Goal: Task Accomplishment & Management: Manage account settings

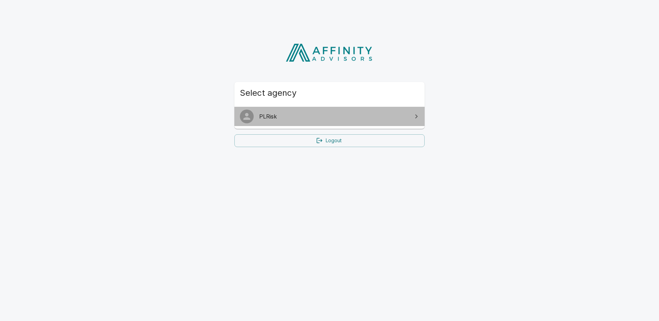
click at [281, 114] on span "PLRisk" at bounding box center [333, 116] width 149 height 8
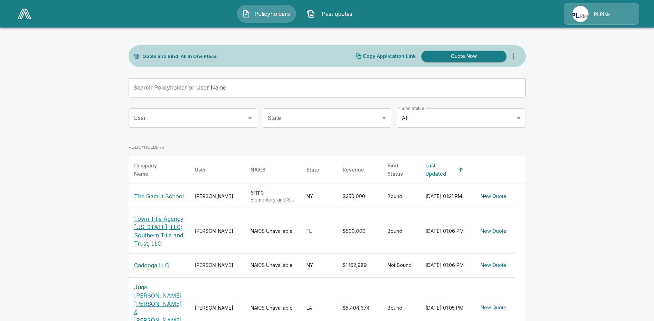
click at [398, 168] on th "Bind Status" at bounding box center [401, 170] width 38 height 28
click at [409, 168] on th "Bind Status" at bounding box center [401, 170] width 38 height 28
click at [400, 167] on th "Bind Status" at bounding box center [401, 170] width 38 height 28
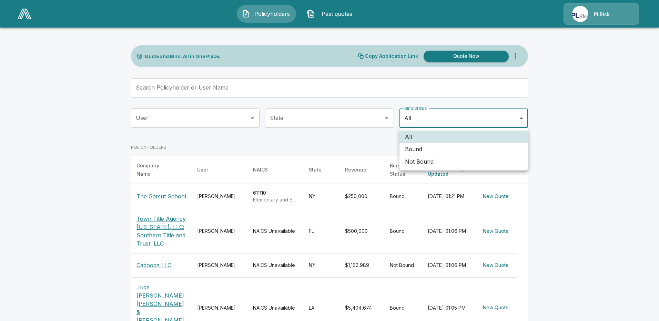
click at [522, 117] on body "Policyholders Past quotes PLRisk Quote and Bind. All in One Place. Copy Applica…" at bounding box center [329, 270] width 659 height 541
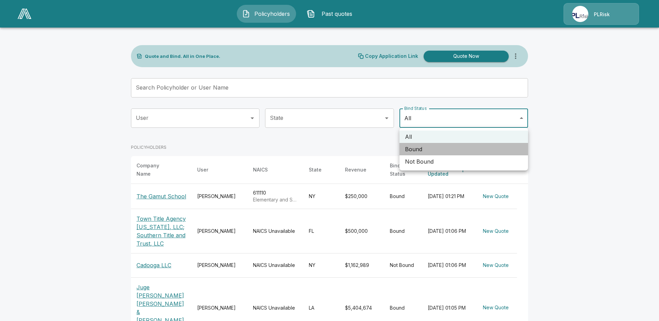
click at [409, 151] on li "Bound" at bounding box center [464, 149] width 129 height 12
type input "*****"
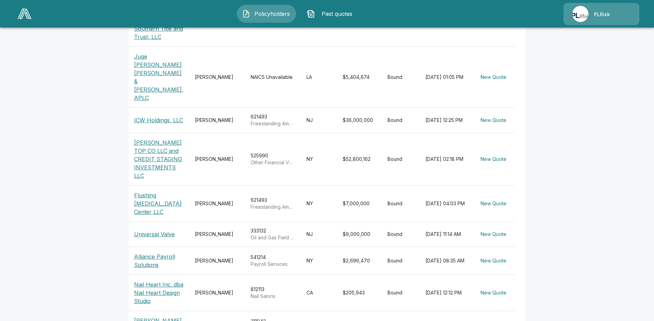
scroll to position [226, 0]
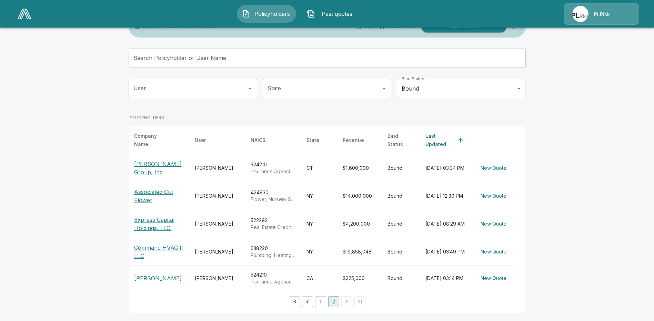
scroll to position [23, 0]
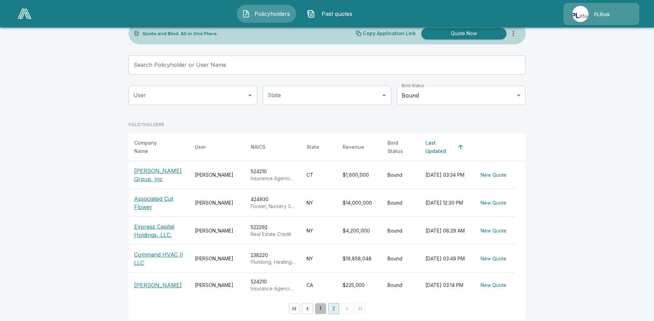
click at [321, 303] on button "1" at bounding box center [320, 308] width 11 height 11
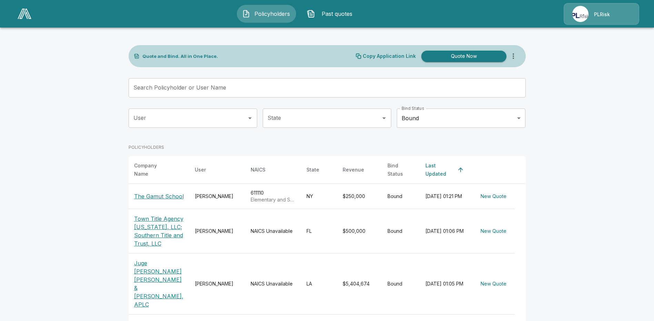
click at [271, 18] on span "Policyholders" at bounding box center [272, 14] width 38 height 8
click at [579, 11] on img at bounding box center [580, 14] width 16 height 16
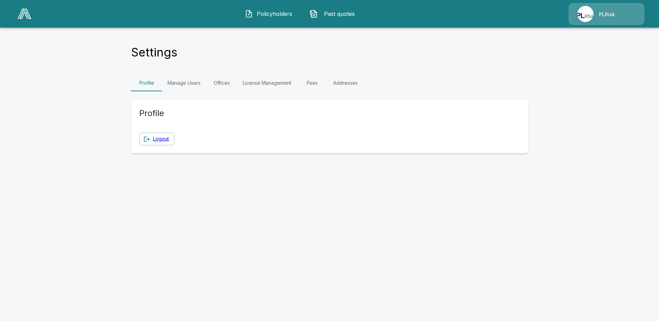
click at [311, 83] on link "Fees" at bounding box center [312, 83] width 31 height 17
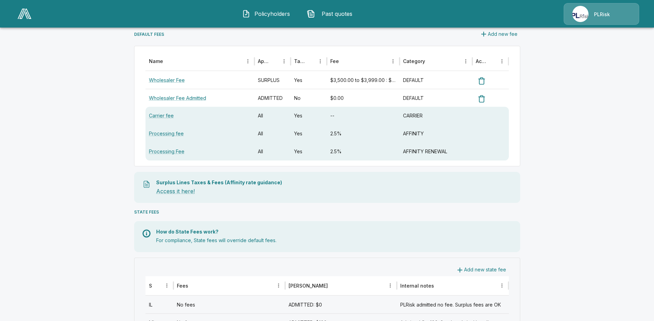
scroll to position [103, 0]
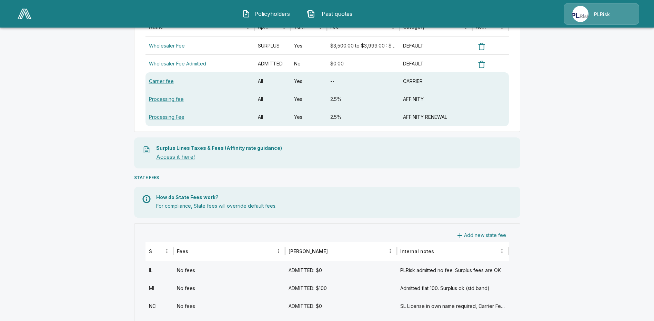
click at [154, 271] on div "IL" at bounding box center [160, 270] width 28 height 18
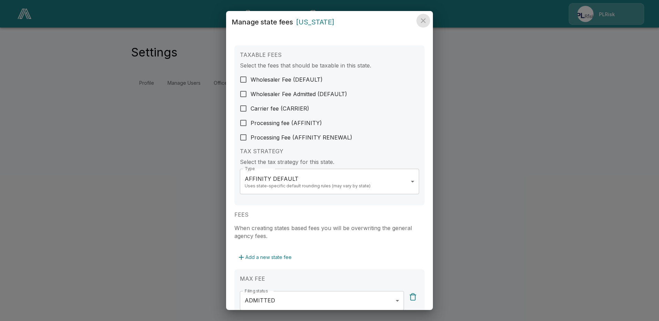
click at [423, 19] on icon "close" at bounding box center [423, 21] width 8 height 8
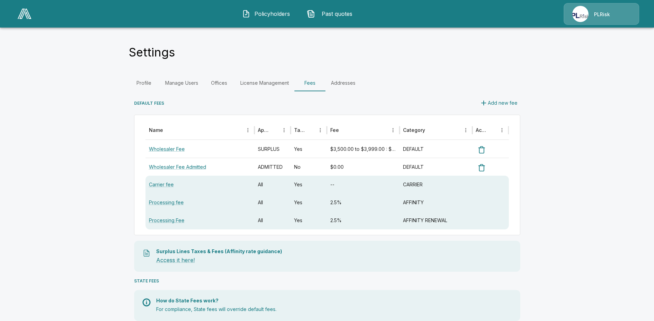
click at [311, 83] on link "Fees" at bounding box center [309, 83] width 31 height 17
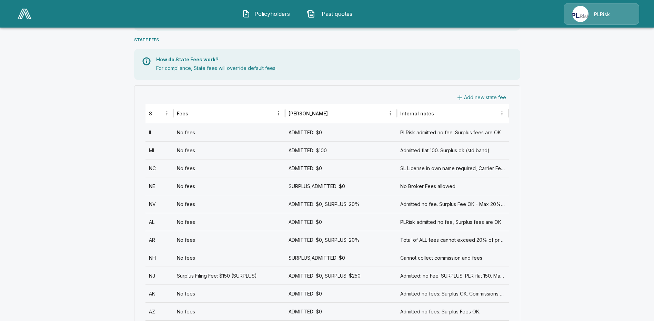
scroll to position [310, 0]
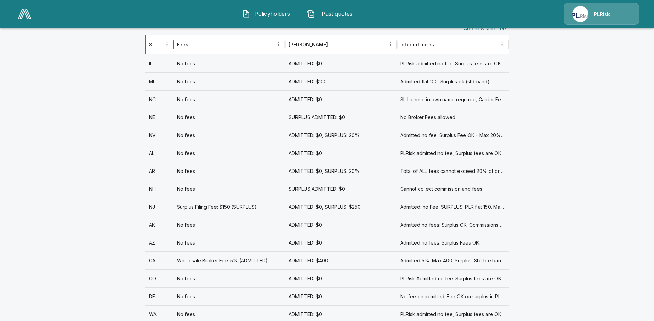
click at [162, 48] on div at bounding box center [157, 45] width 10 height 10
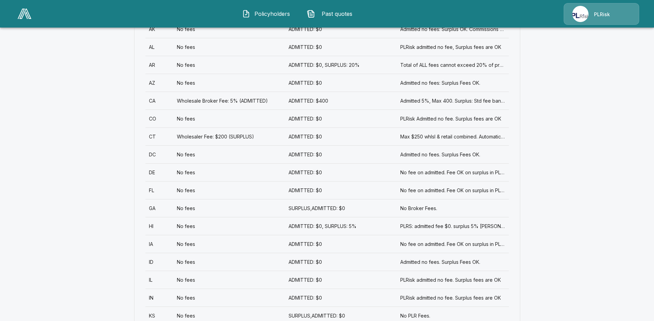
scroll to position [379, 0]
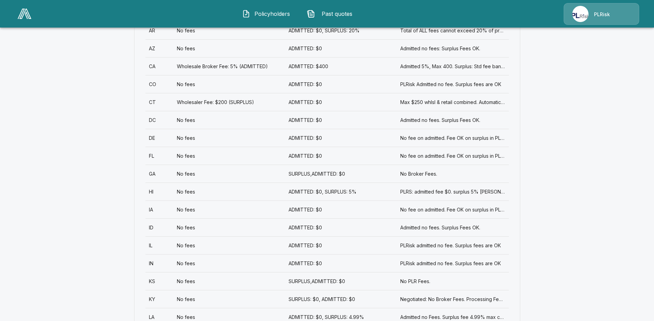
click at [153, 227] on div "ID" at bounding box center [160, 228] width 28 height 18
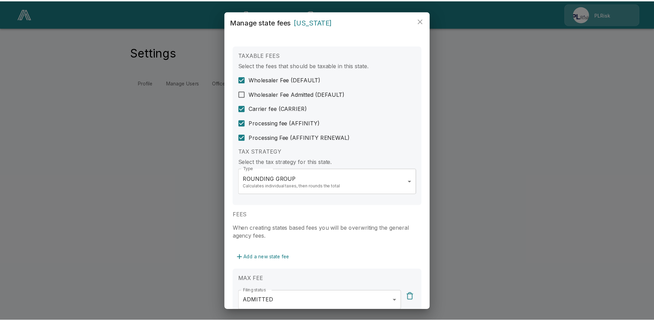
scroll to position [69, 0]
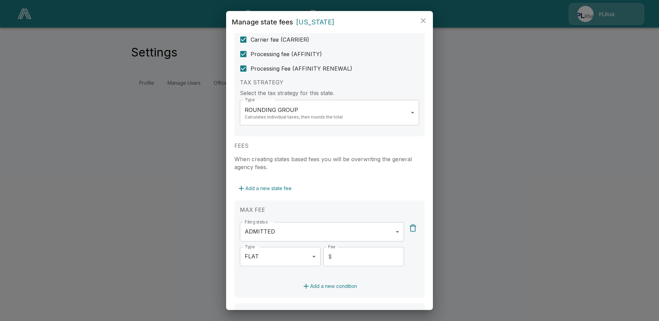
click at [425, 19] on icon "close" at bounding box center [423, 21] width 8 height 8
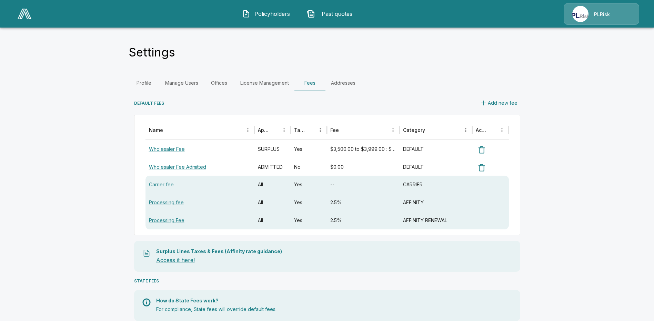
click at [312, 82] on link "Fees" at bounding box center [309, 83] width 31 height 17
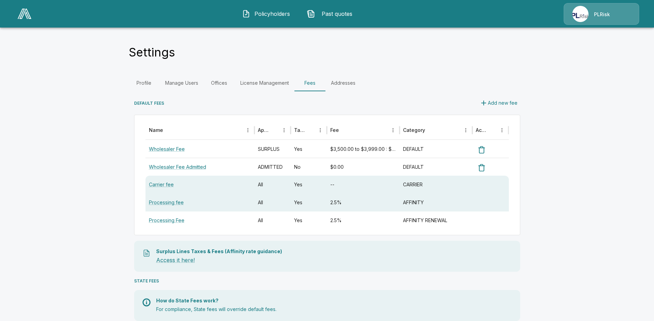
scroll to position [103, 0]
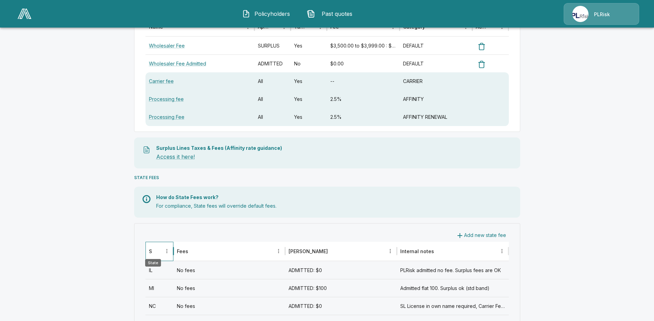
click at [152, 251] on div "State" at bounding box center [150, 252] width 3 height 6
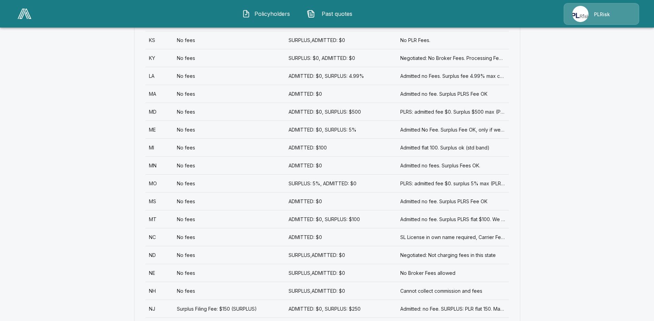
scroll to position [690, 0]
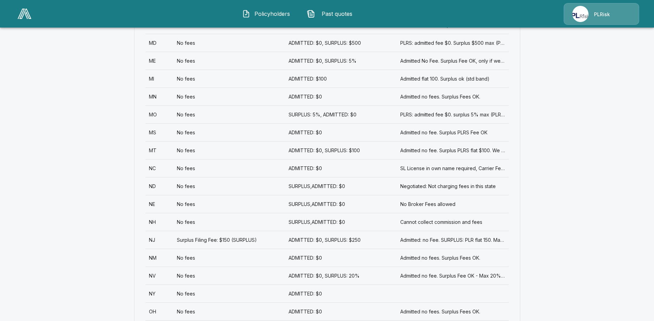
click at [155, 257] on div "NM" at bounding box center [160, 258] width 28 height 18
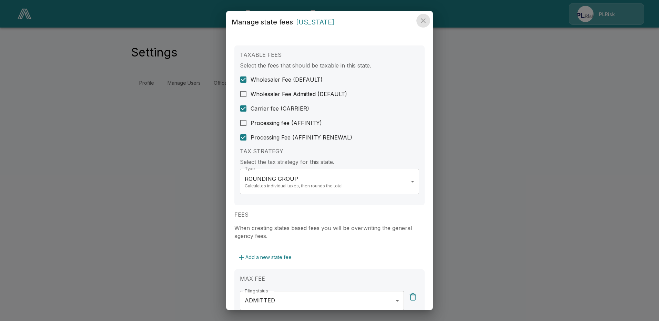
click at [422, 18] on icon "close" at bounding box center [423, 21] width 8 height 8
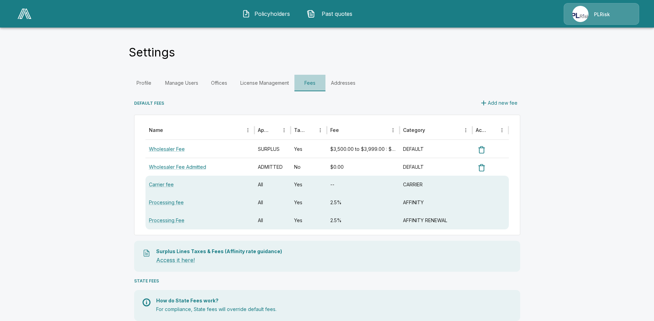
click at [310, 83] on link "Fees" at bounding box center [309, 83] width 31 height 17
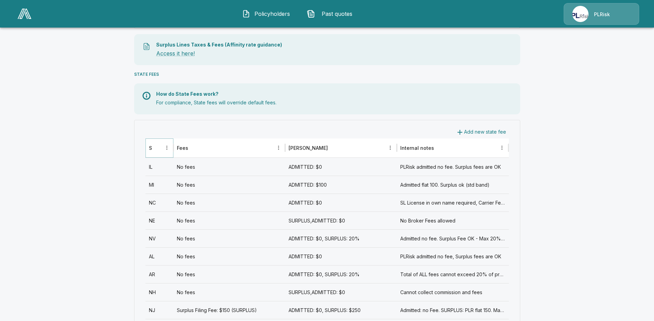
click at [158, 149] on icon "Sort" at bounding box center [157, 148] width 6 height 6
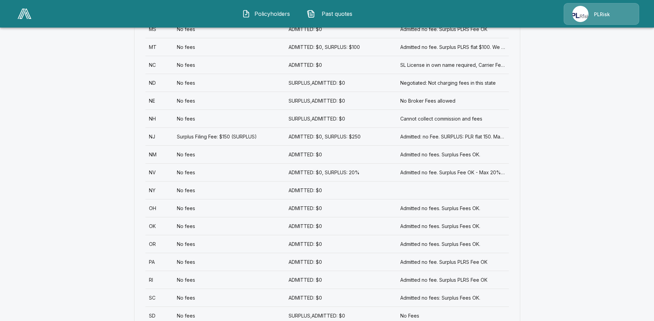
scroll to position [978, 0]
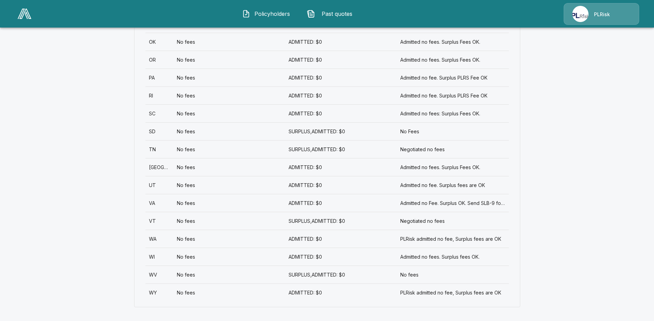
click at [155, 221] on div "VT" at bounding box center [160, 221] width 28 height 18
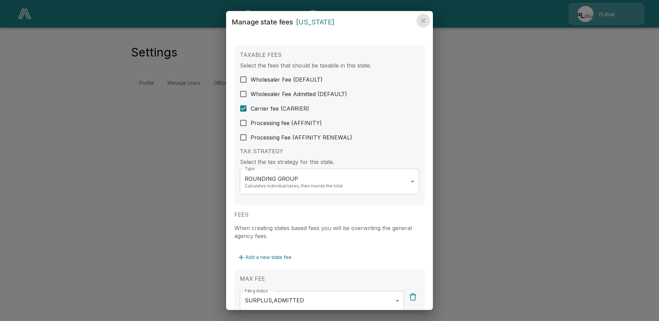
click at [423, 19] on icon "close" at bounding box center [423, 21] width 8 height 8
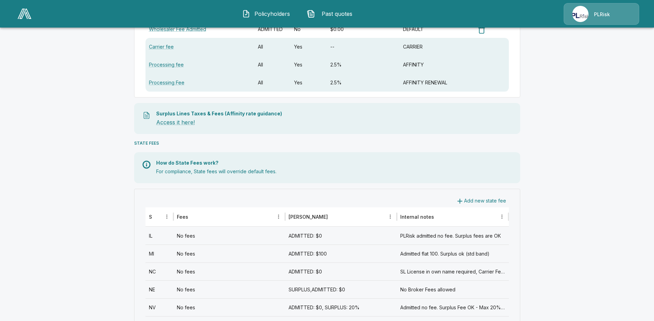
scroll to position [172, 0]
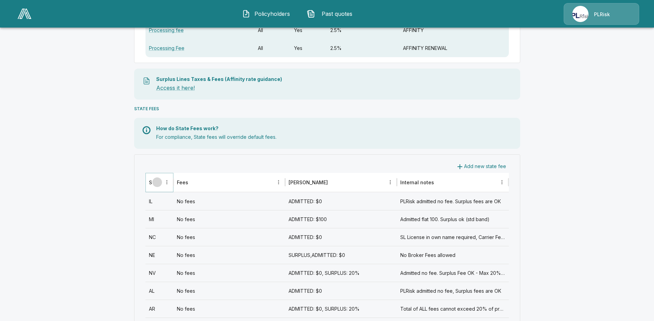
click at [157, 182] on icon "Sort" at bounding box center [157, 182] width 6 height 6
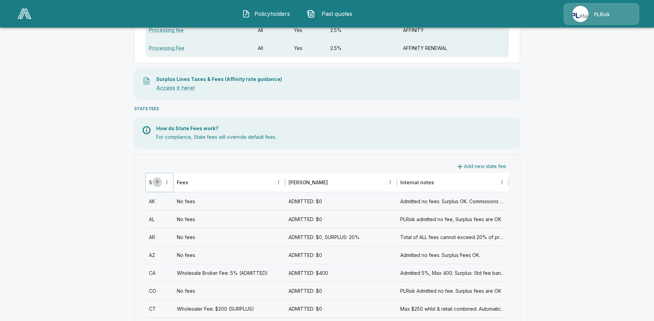
click at [157, 183] on icon "Sort" at bounding box center [157, 182] width 6 height 6
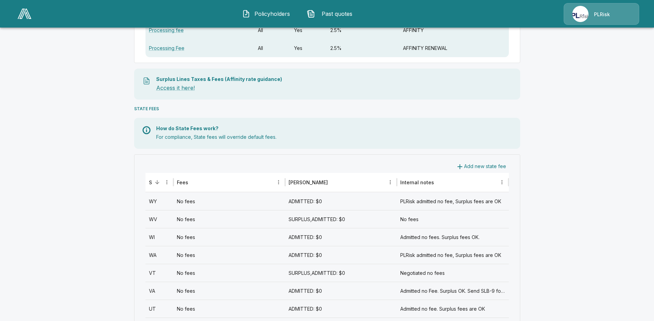
click at [154, 253] on div "WA" at bounding box center [160, 255] width 28 height 18
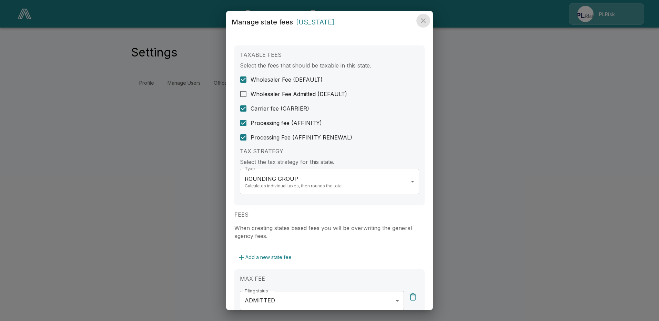
click at [423, 20] on icon "close" at bounding box center [423, 21] width 8 height 8
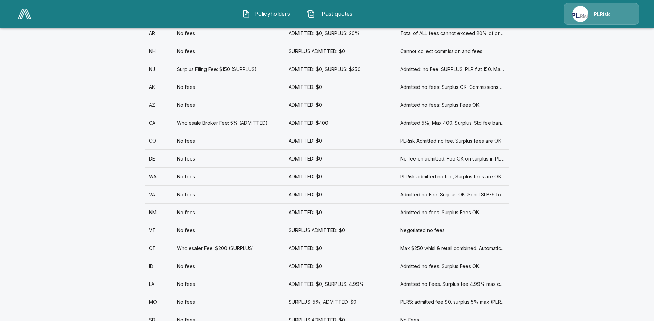
scroll to position [483, 0]
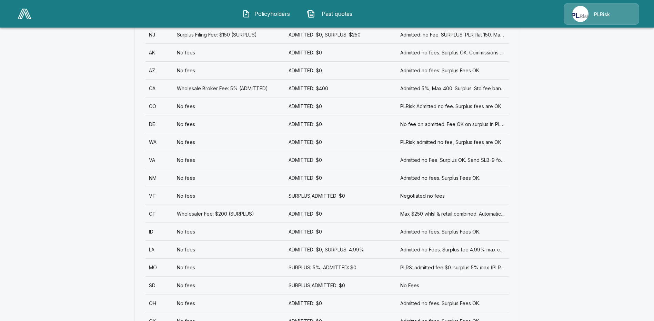
click at [153, 198] on div "VT" at bounding box center [160, 196] width 28 height 18
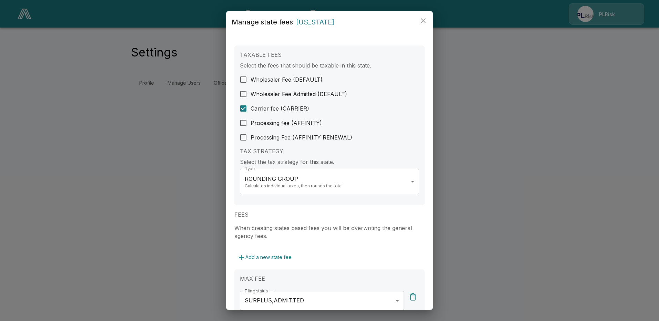
click at [426, 16] on button "close" at bounding box center [424, 21] width 14 height 14
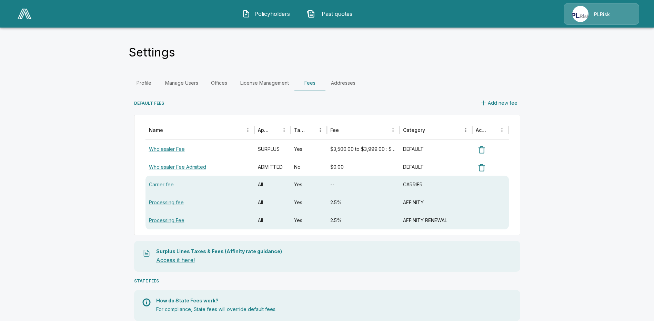
click at [593, 15] on div "PLRisk" at bounding box center [602, 14] width 76 height 22
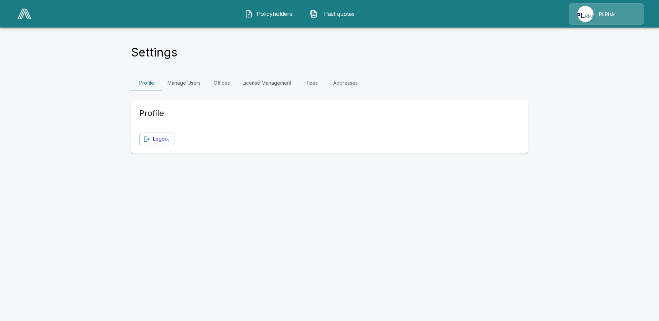
click at [165, 137] on link "Logout" at bounding box center [161, 139] width 16 height 9
